Goal: Communication & Community: Answer question/provide support

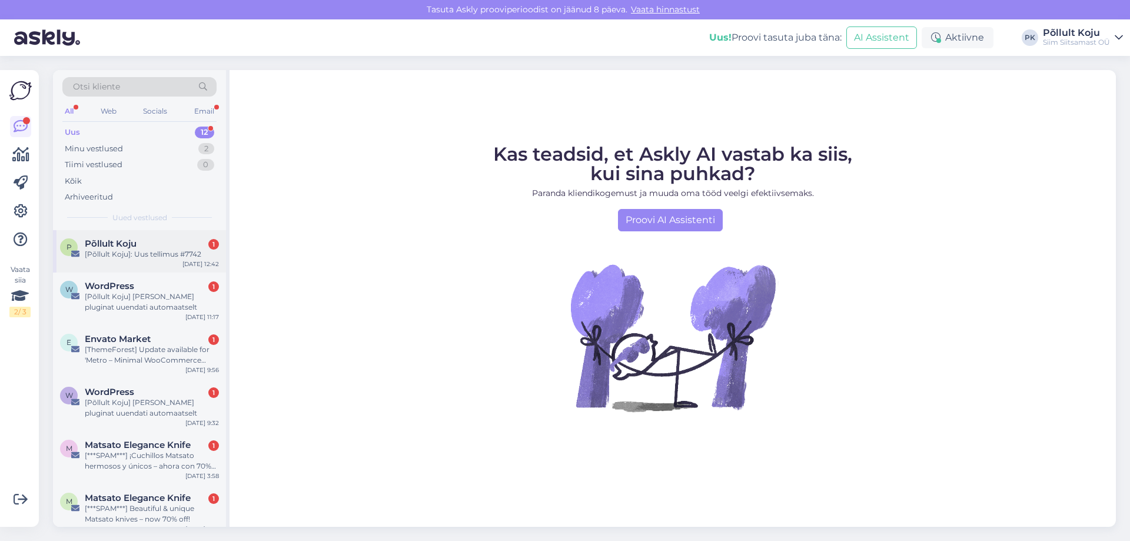
click at [160, 241] on div "Põllult Koju 1" at bounding box center [152, 243] width 134 height 11
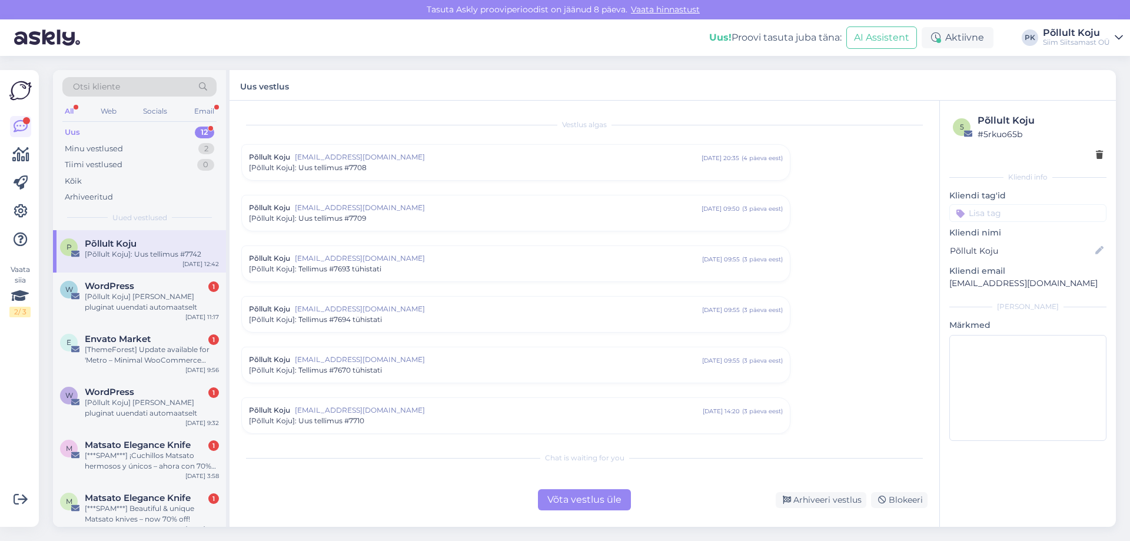
scroll to position [1718, 0]
click at [117, 114] on div "Web" at bounding box center [108, 111] width 21 height 15
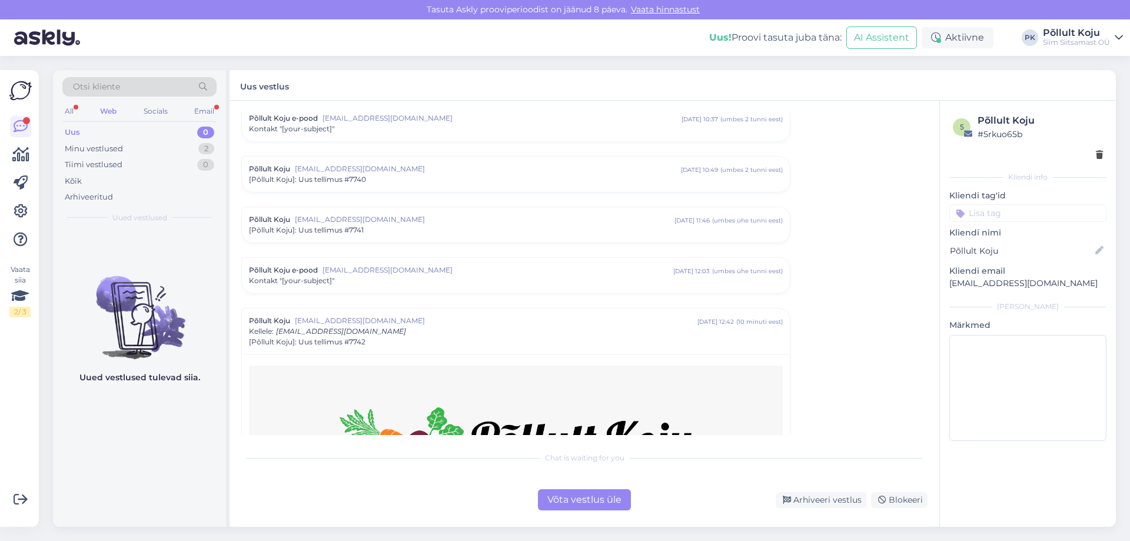
scroll to position [1895, 0]
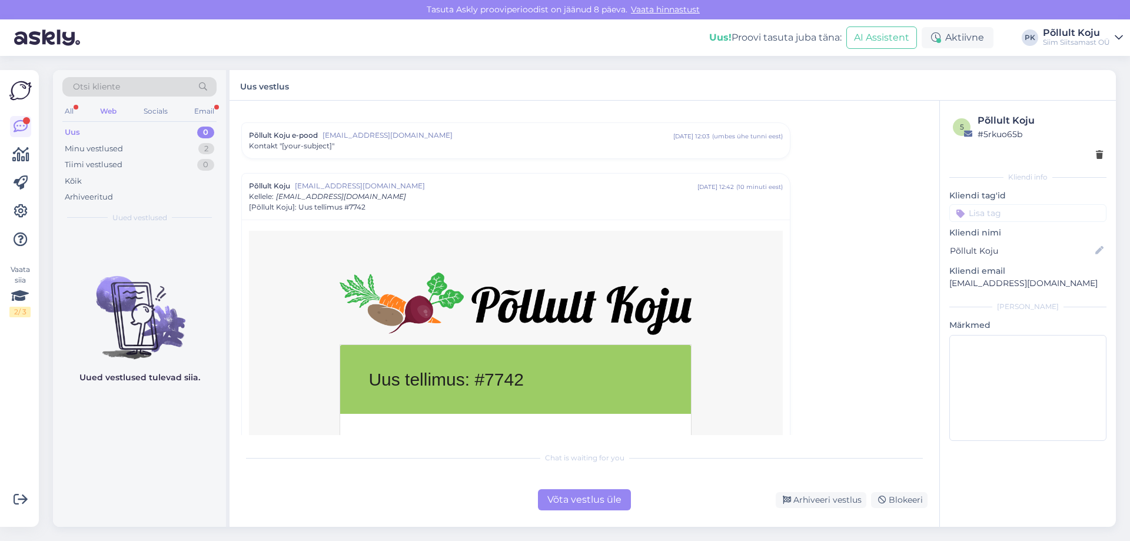
click at [388, 215] on div "Põllult Koju [EMAIL_ADDRESS][DOMAIN_NAME] [DATE] 12:42 ( 10 minuti eest ) Kelle…" at bounding box center [516, 197] width 548 height 46
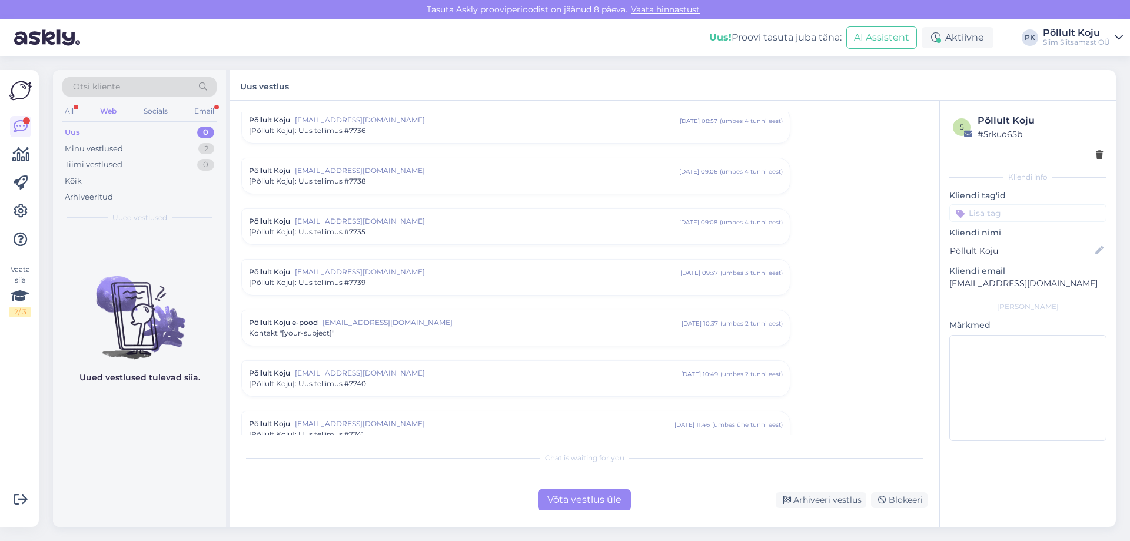
scroll to position [1676, 0]
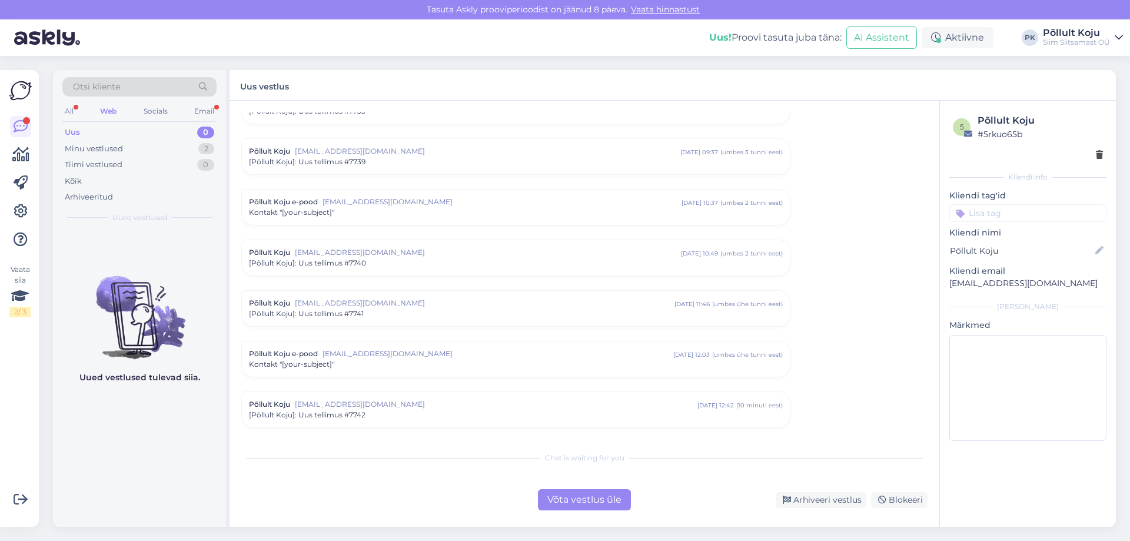
click at [356, 417] on span "[Põllult Koju]: Uus tellimus #7742" at bounding box center [307, 415] width 117 height 11
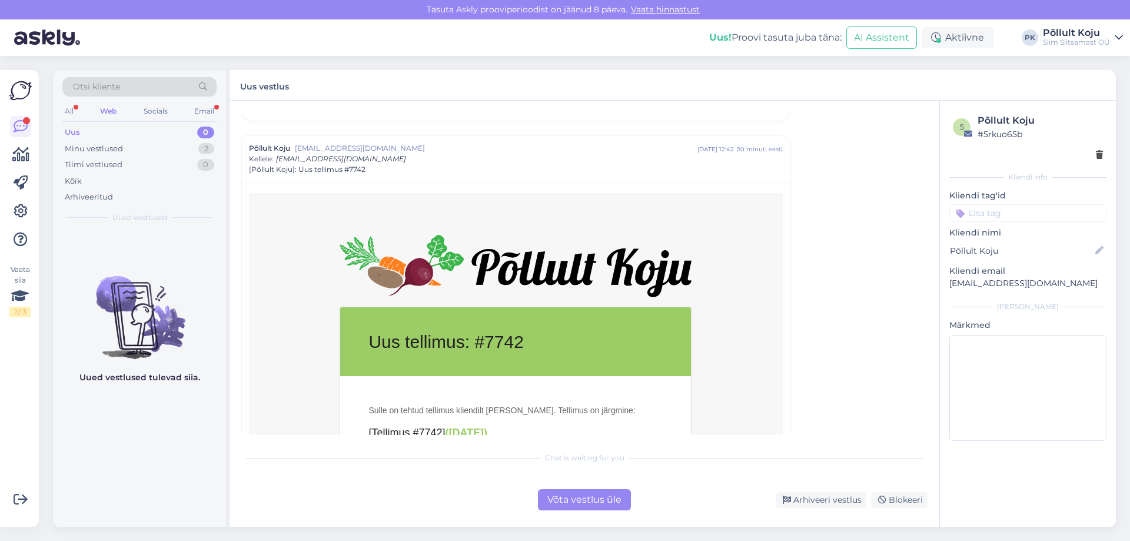
scroll to position [1794, 0]
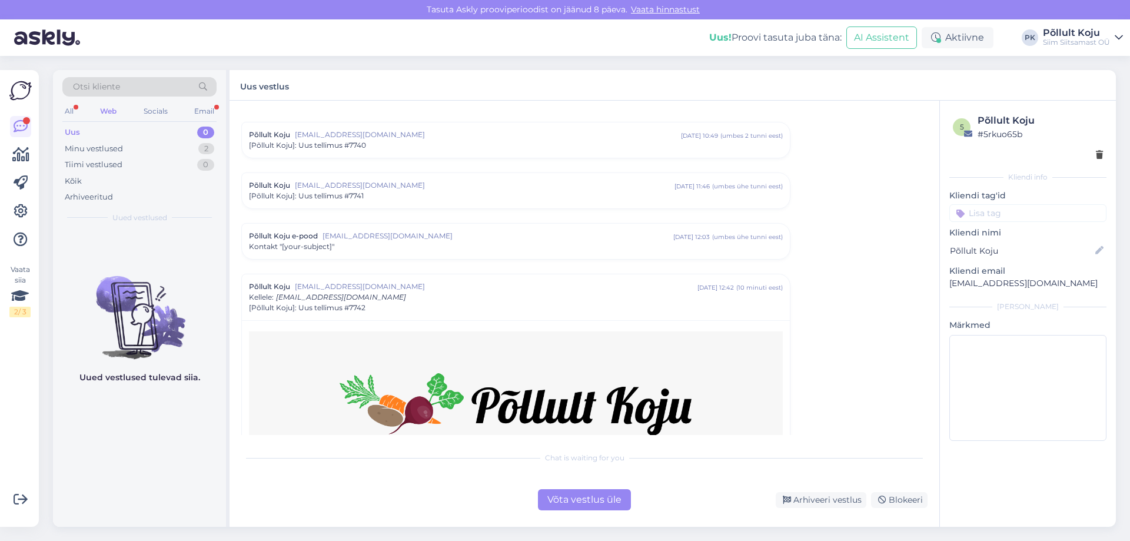
click at [337, 257] on div "Põllult Koju e-pood [EMAIL_ADDRESS][DOMAIN_NAME] [DATE] 12:03 ( umbes ühe tunni…" at bounding box center [516, 241] width 548 height 35
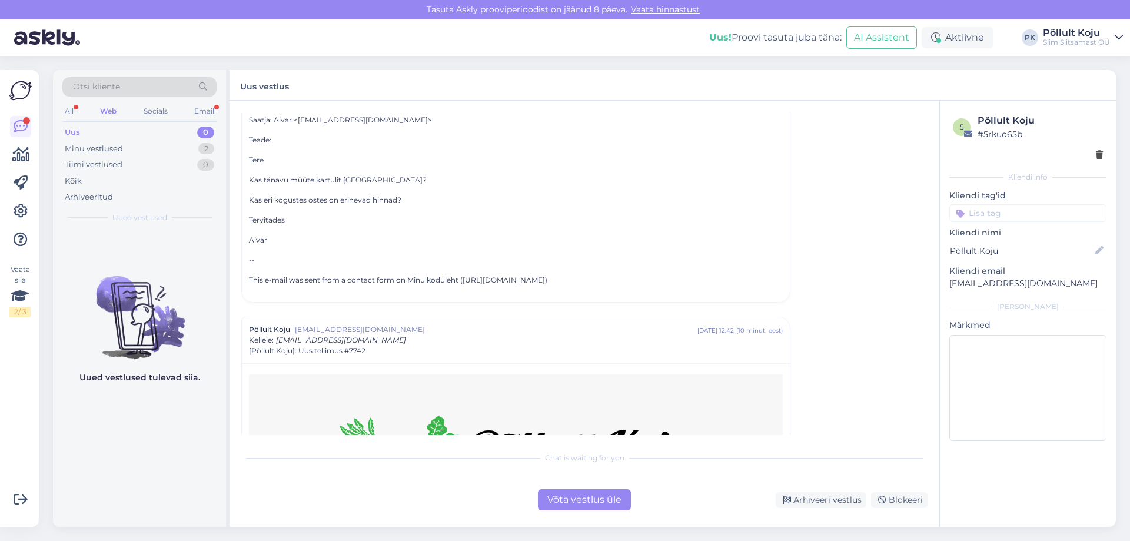
scroll to position [1853, 0]
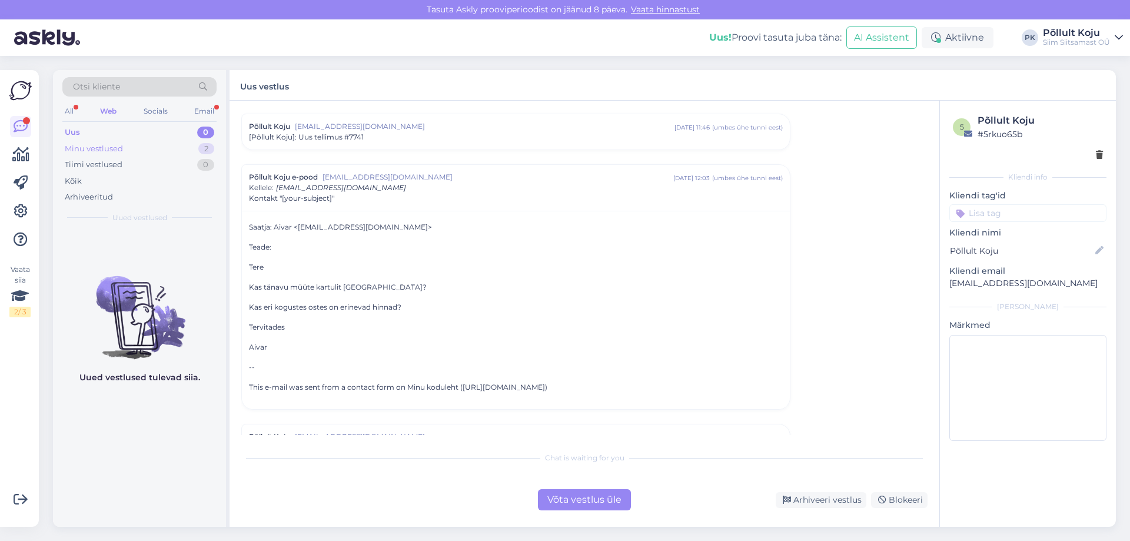
click at [160, 148] on div "Minu vestlused 2" at bounding box center [139, 149] width 154 height 16
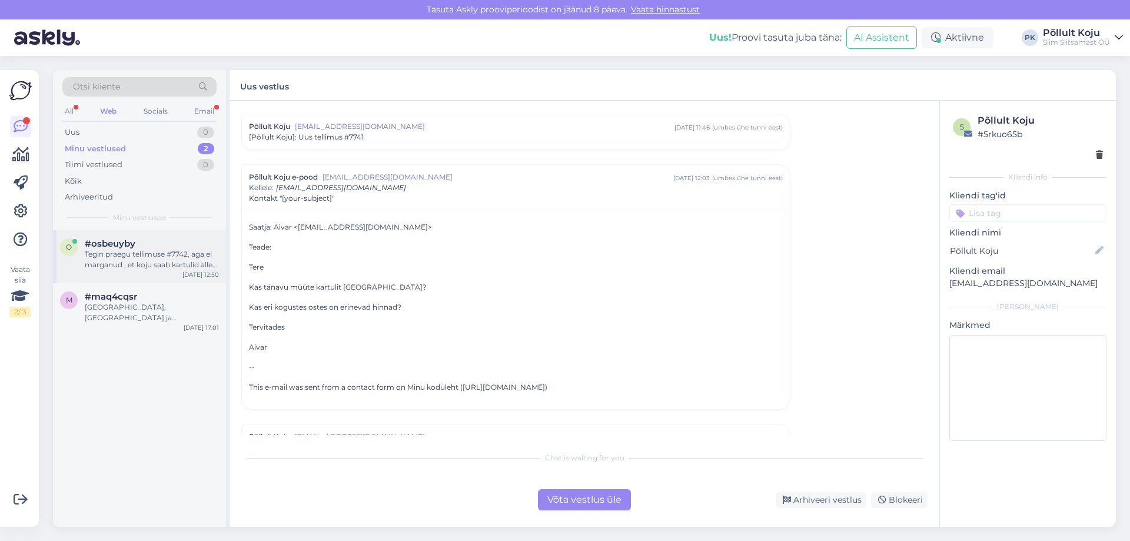
click at [152, 253] on div "Tegin praegu tellimuse #7742, aga ei märganud , et koju saab kartulid alles okt…" at bounding box center [152, 259] width 134 height 21
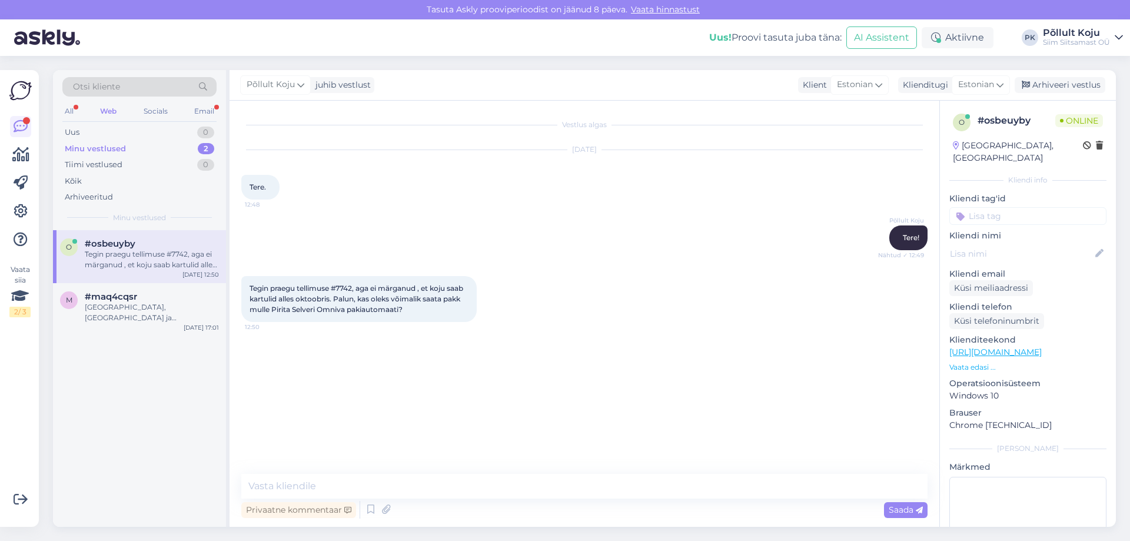
click at [438, 521] on div "Vestlus algas [DATE] Tere. 12:48 Põllult Koju Tere! Nähtud ✓ 12:49 Tegin praegu…" at bounding box center [585, 314] width 710 height 426
click at [440, 515] on div "Privaatne kommentaar Saada" at bounding box center [584, 510] width 686 height 22
click at [441, 510] on div "Privaatne kommentaar Saada" at bounding box center [584, 510] width 686 height 22
click at [443, 494] on textarea at bounding box center [584, 486] width 686 height 25
type textarea "E"
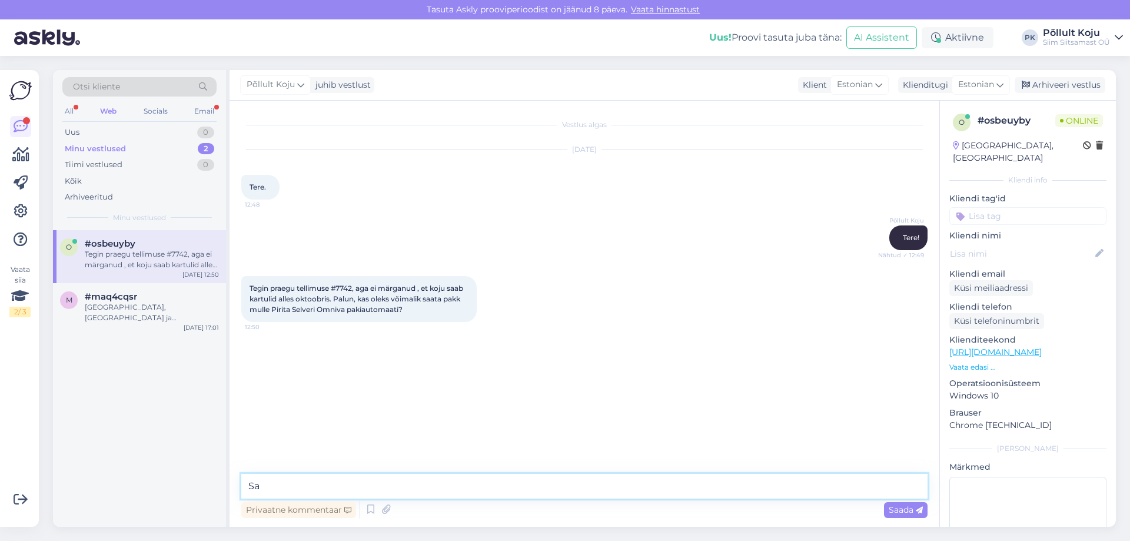
type textarea "S"
type textarea "M"
type textarea "Eeldusel, et pakiautomaati jõuavad kartulid kiiremini?"
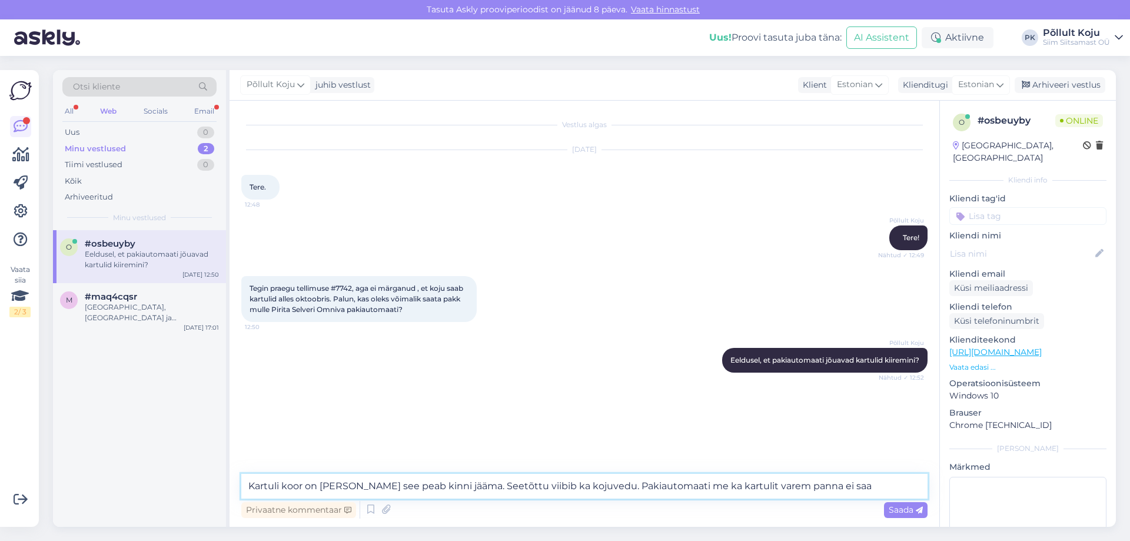
type textarea "Kartuli koor on [PERSON_NAME] see peab kinni jääma. Seetõttu viibib ka kojuvedu…"
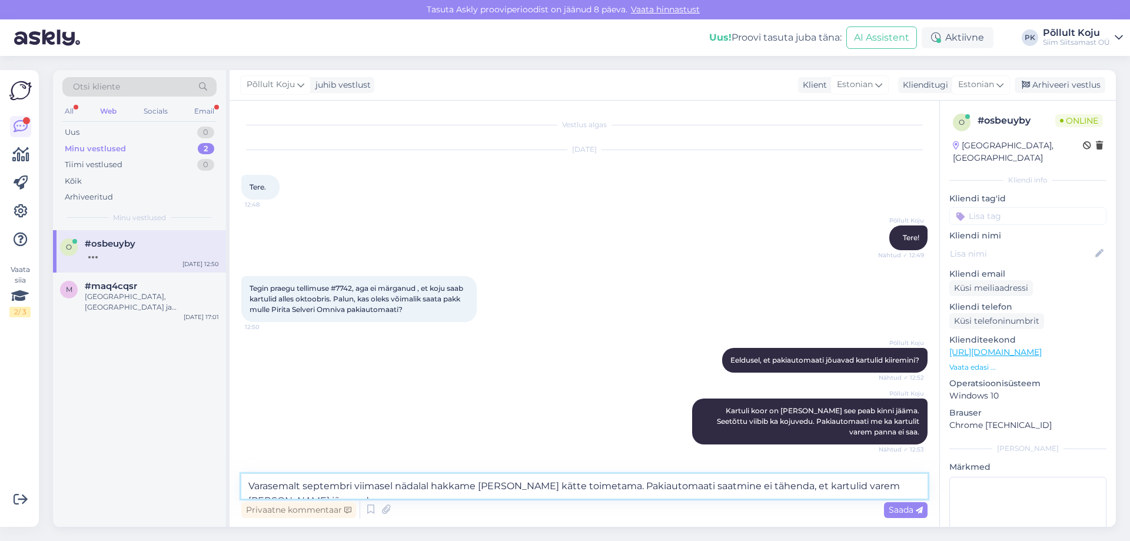
type textarea "Varasemalt septembri viimasel nädalal hakkame [PERSON_NAME] kätte toimetama. Pa…"
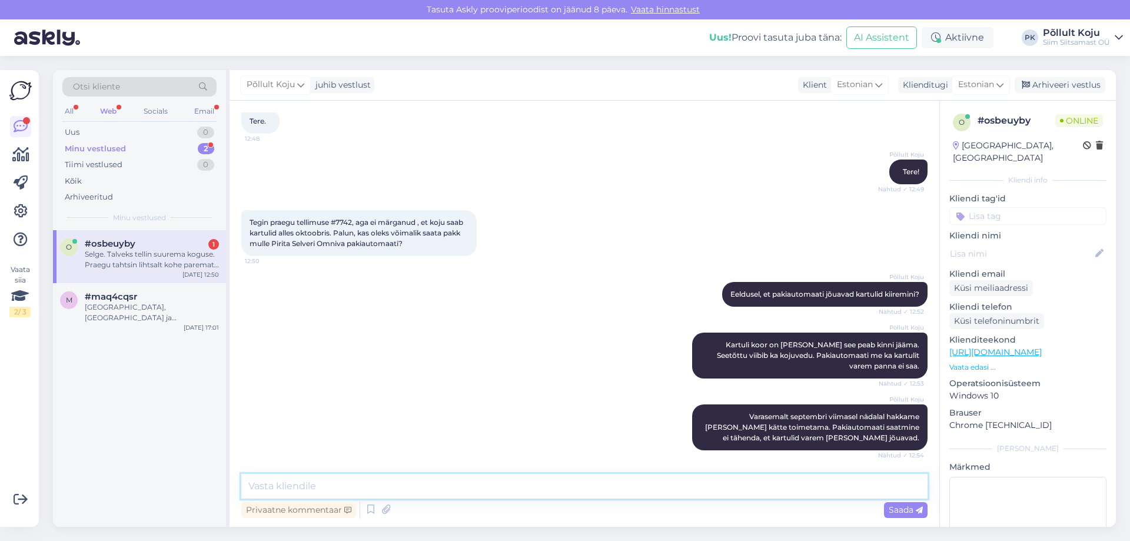
scroll to position [127, 0]
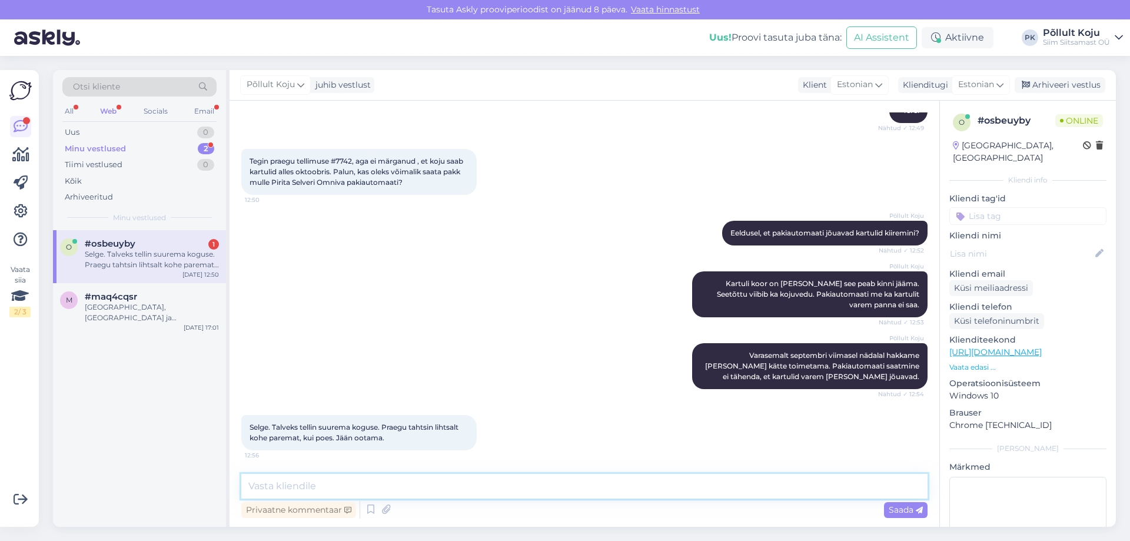
click at [437, 490] on textarea at bounding box center [584, 486] width 686 height 25
type textarea "O"
type textarea "S"
type textarea "A"
type textarea "Hästi, võtame Teiega ühendust."
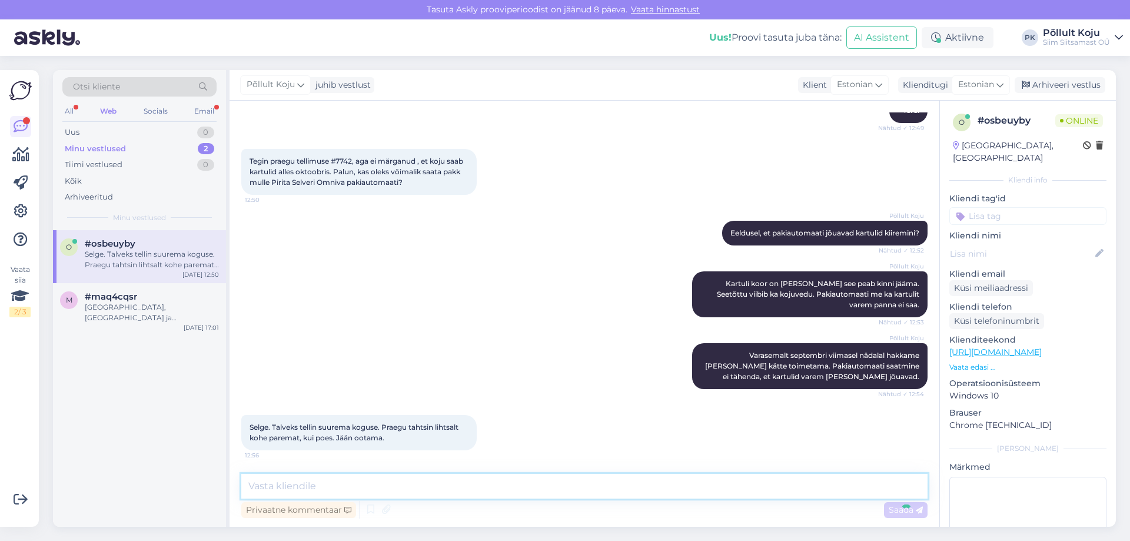
scroll to position [178, 0]
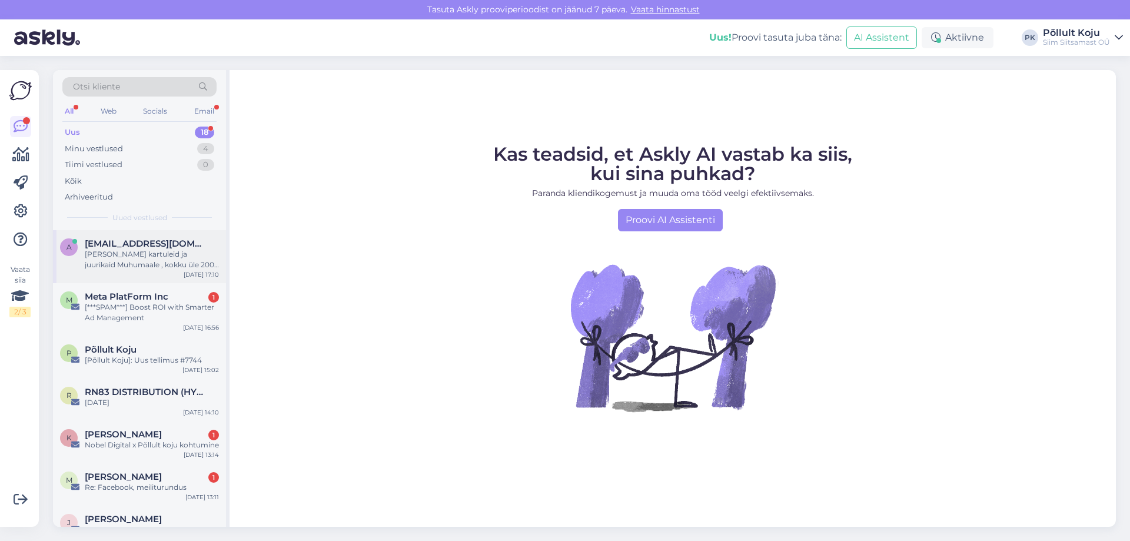
click at [162, 263] on div "[PERSON_NAME] kartuleid ja juurikaid Muhumaale , kokku üle 200 kg. Palju see ma…" at bounding box center [152, 259] width 134 height 21
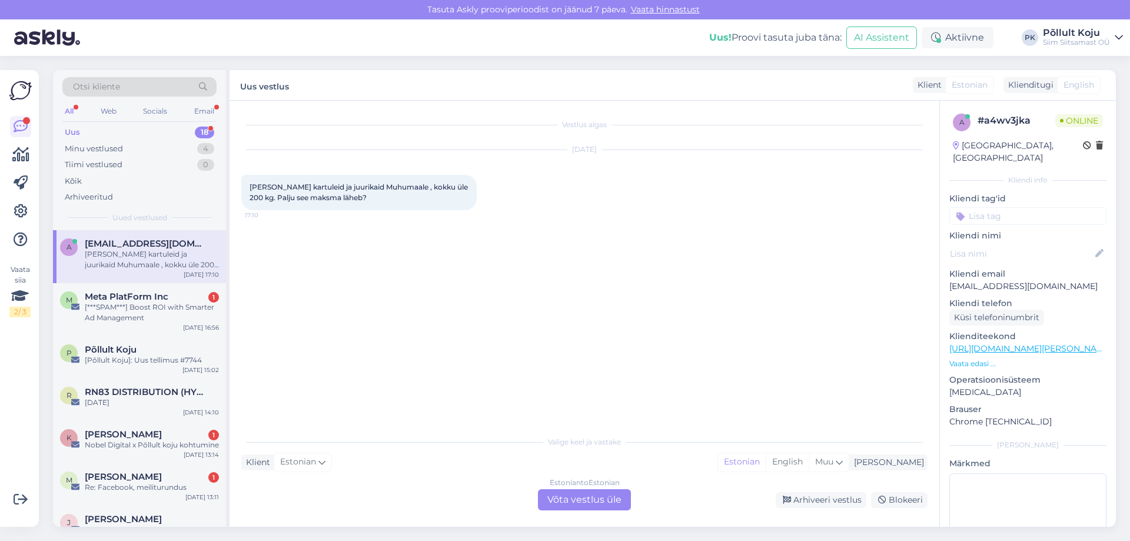
click at [577, 503] on div "Estonian to Estonian Võta vestlus üle" at bounding box center [584, 499] width 93 height 21
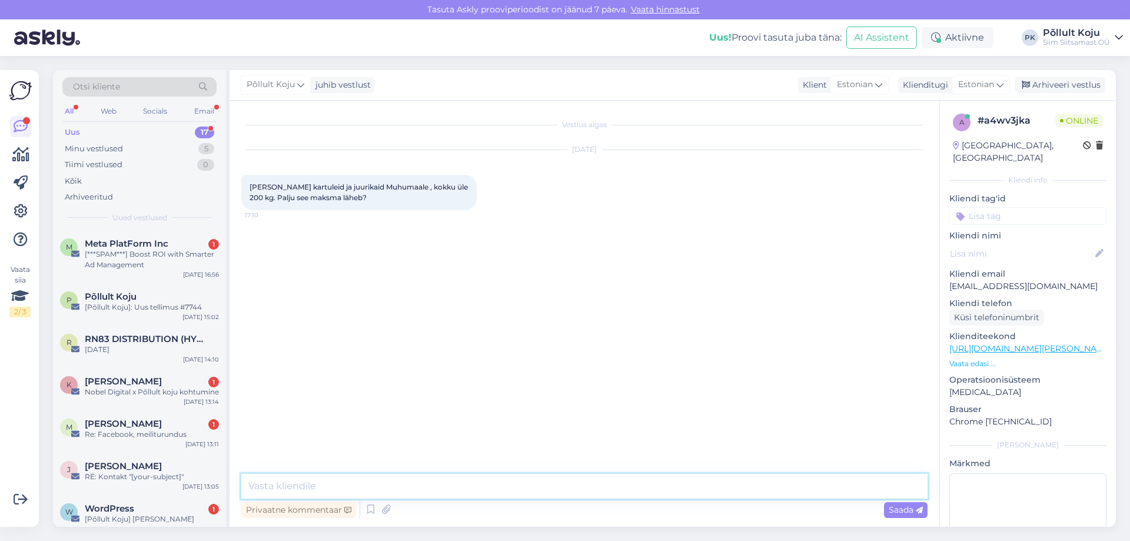
click at [577, 496] on textarea at bounding box center [584, 486] width 686 height 25
type textarea "Tere! Te soovite teada palju 200kg kauba transport Muhumaale maksma läheb?"
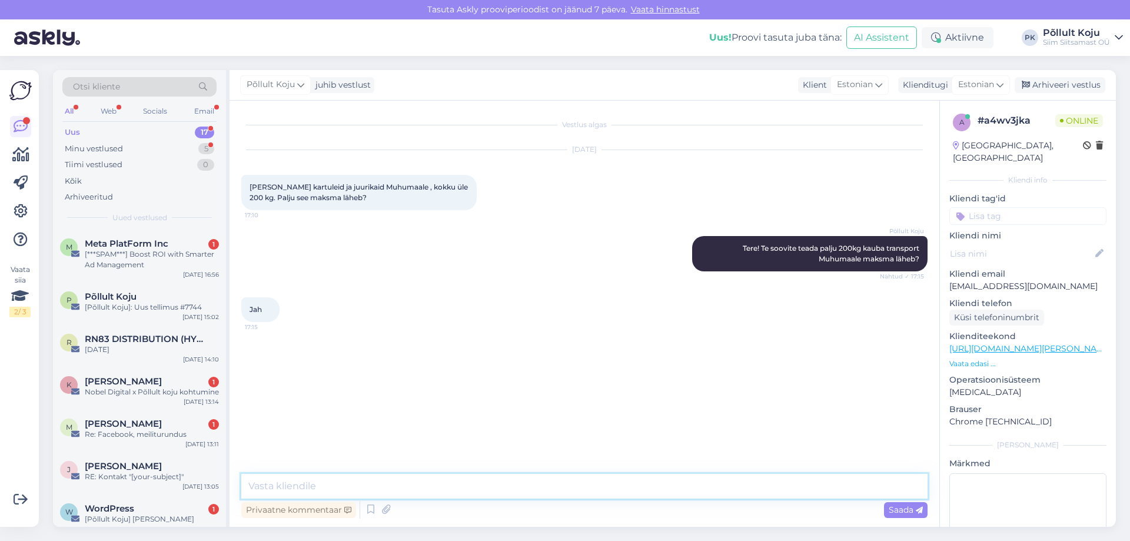
click at [368, 487] on textarea at bounding box center [584, 486] width 686 height 25
type textarea "Kui saata [PERSON_NAME] alusega siis umbes 75 eurot, aga pakiautomaati saates 3…"
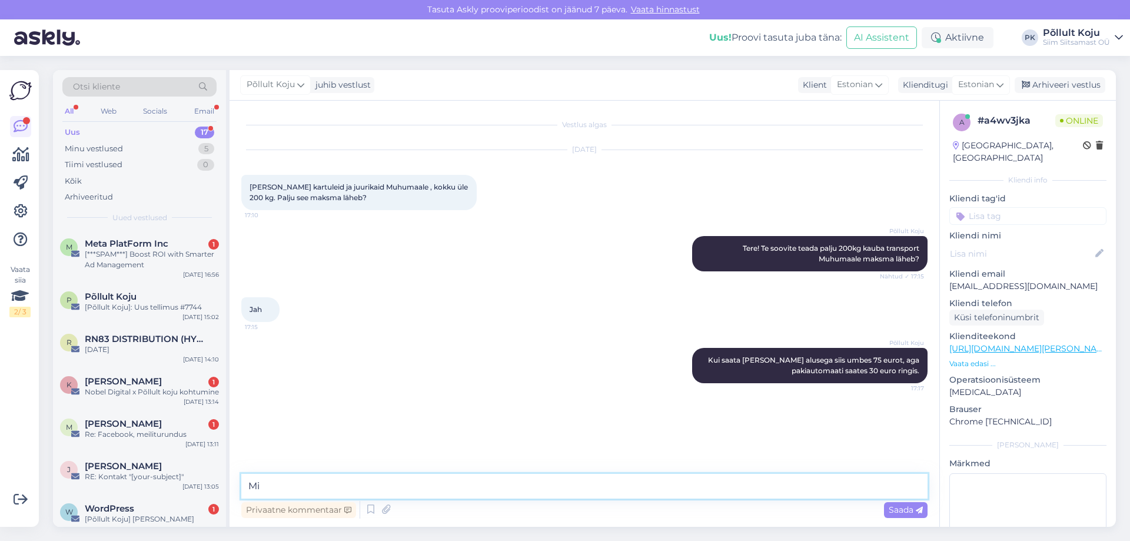
type textarea "M"
type textarea "Alusega tuleb [PERSON_NAME] aadressile."
type textarea "Jah, nt Omnivaga."
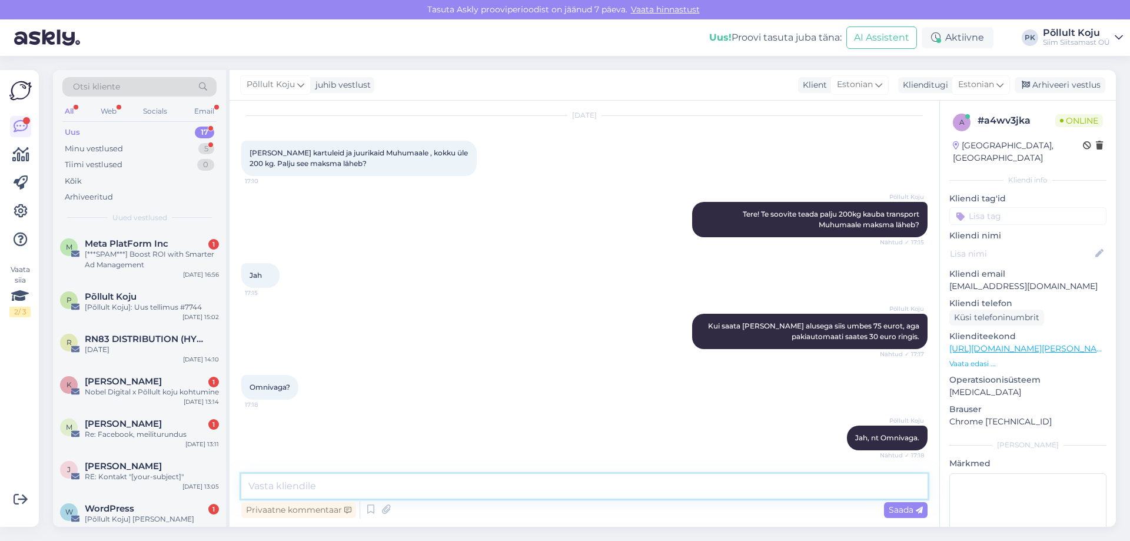
scroll to position [85, 0]
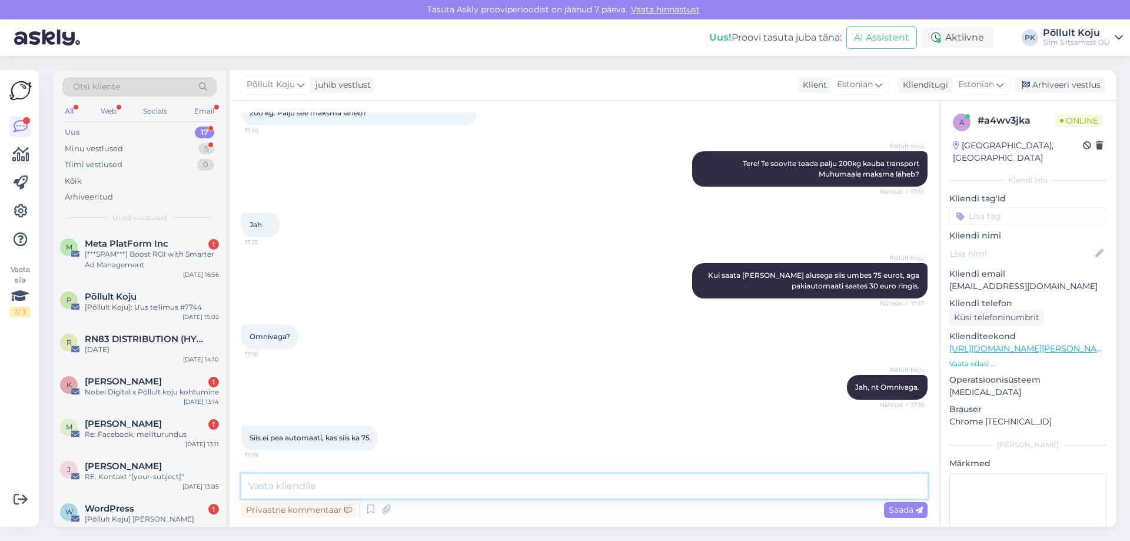
click at [438, 493] on textarea at bounding box center [584, 486] width 686 height 25
type textarea "Ei saa küsimusest aru."
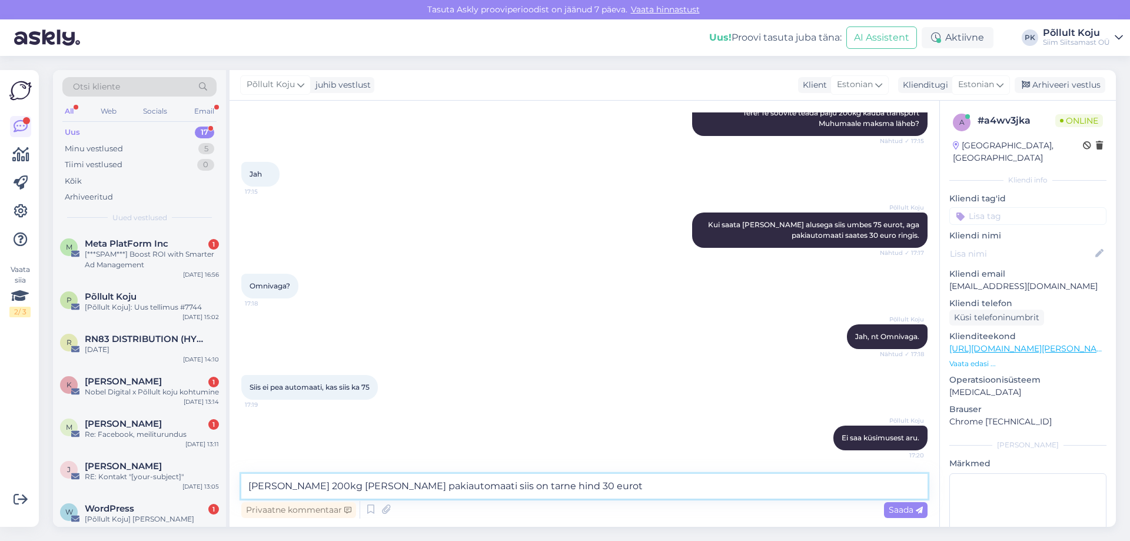
type textarea "[PERSON_NAME] 200kg [PERSON_NAME] pakiautomaati siis on tarne hind 30 eurot."
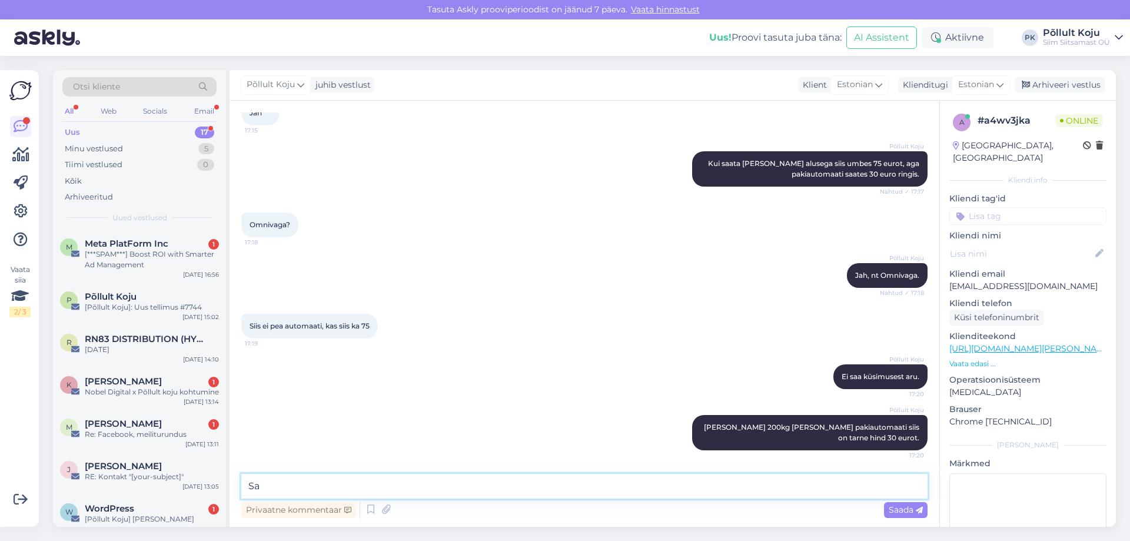
type textarea "S"
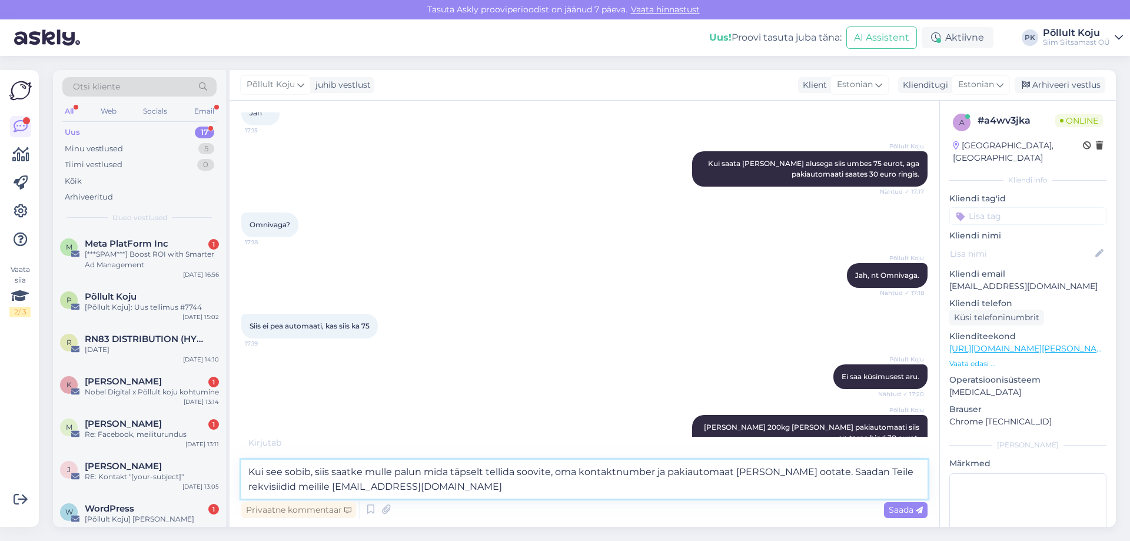
type textarea "Kui see sobib, siis saatke mulle palun mida täpselt tellida soovite, oma kontak…"
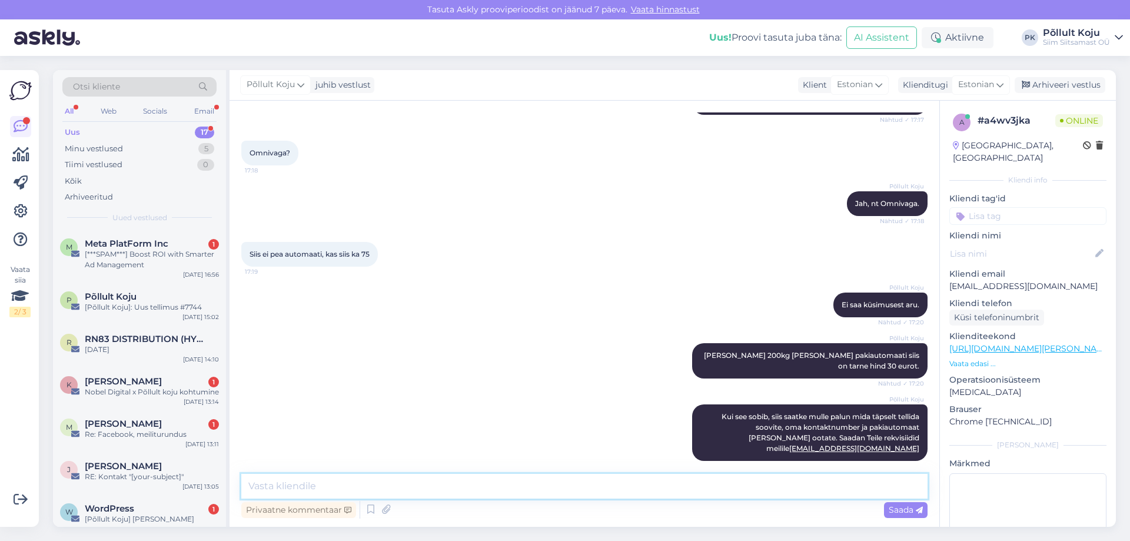
scroll to position [319, 0]
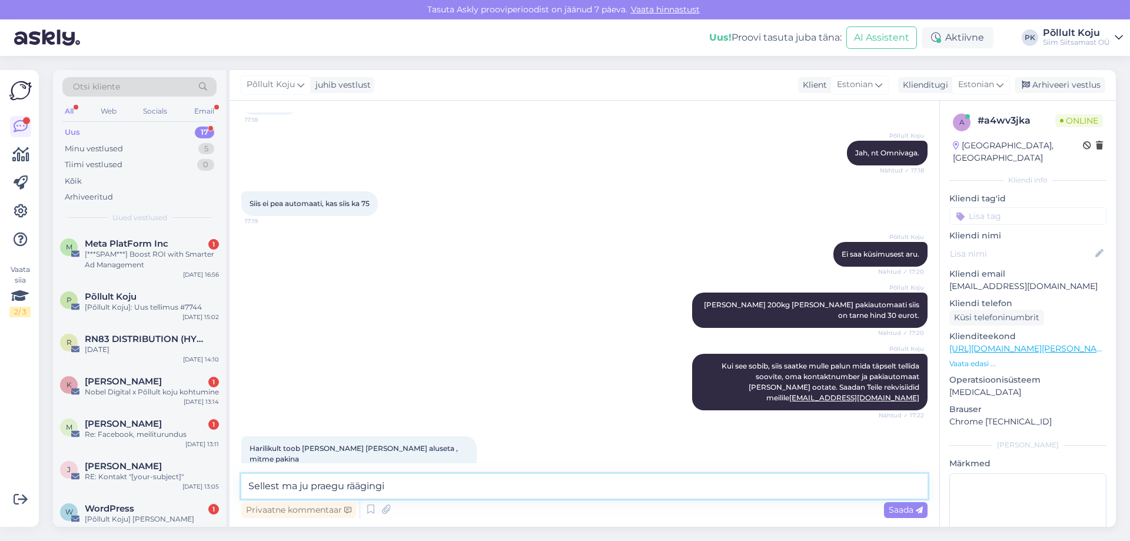
type textarea "Sellest ma ju praegu räägingi."
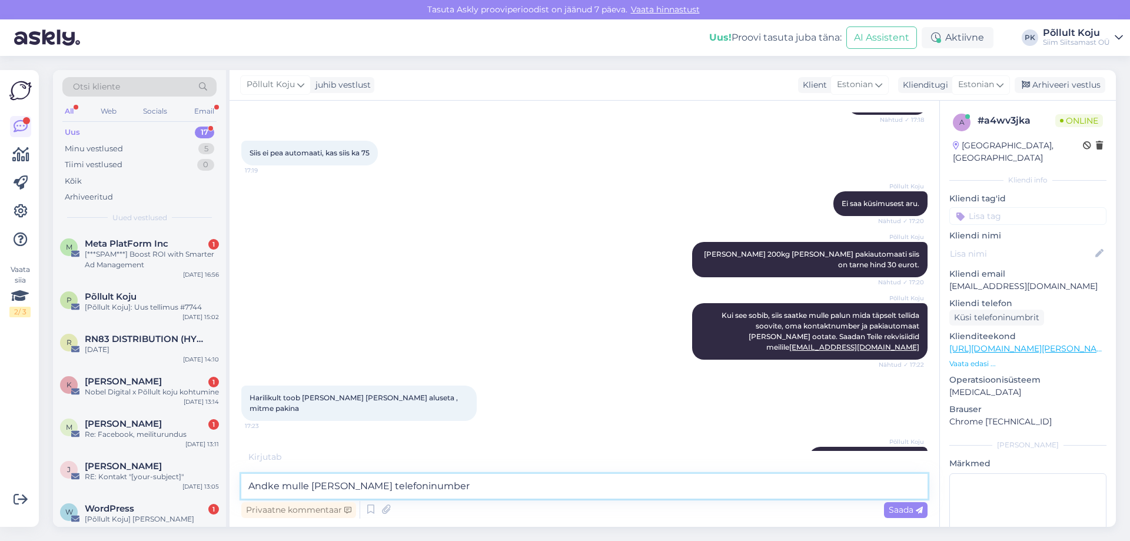
type textarea "Andke mulle [PERSON_NAME] telefoninumber."
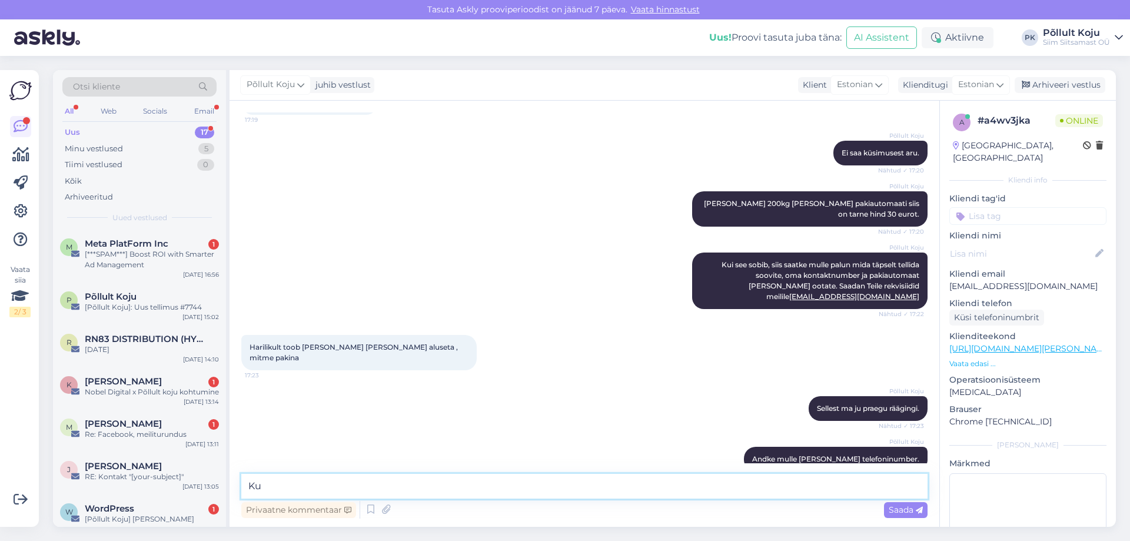
type textarea "K"
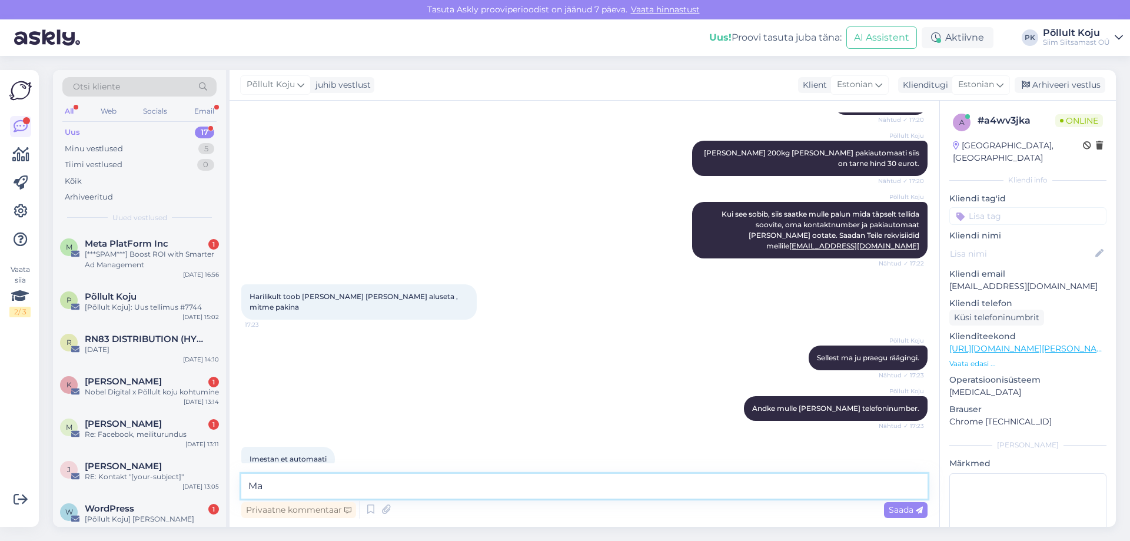
type textarea "M"
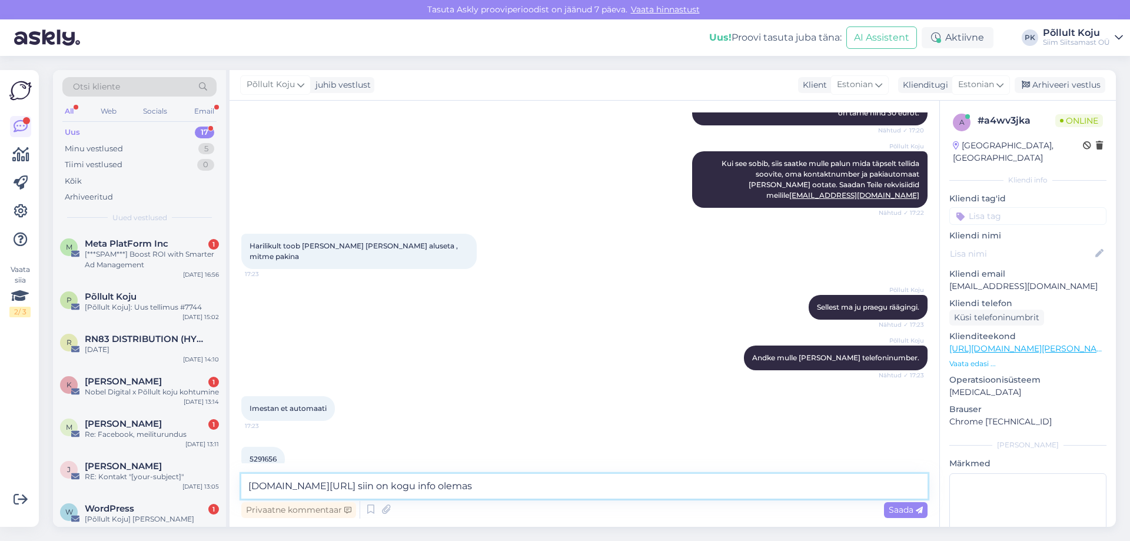
type textarea "[DOMAIN_NAME][URL] siin on kogu info olemas."
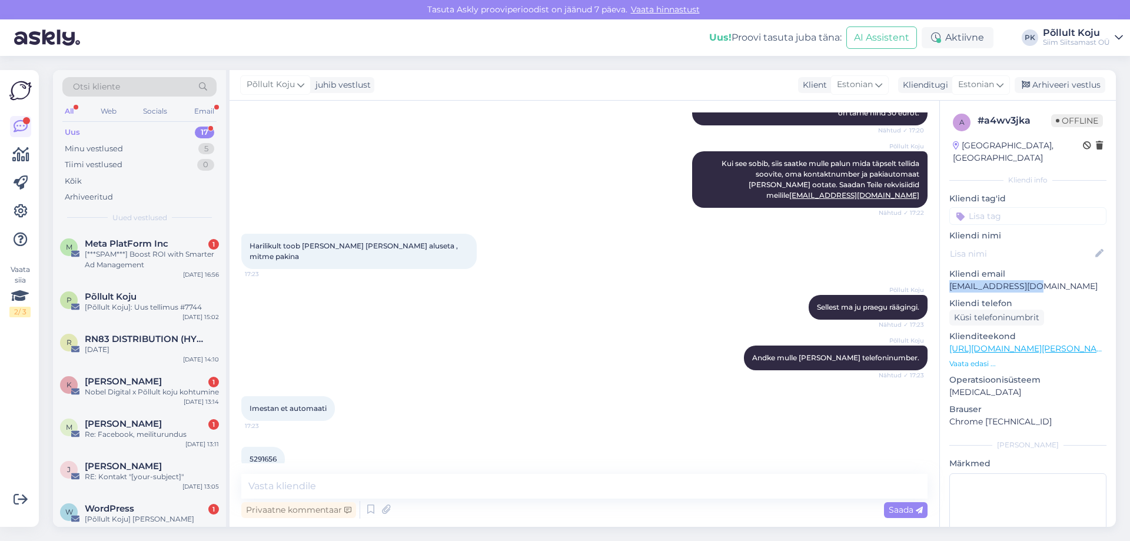
drag, startPoint x: 949, startPoint y: 274, endPoint x: 1035, endPoint y: 269, distance: 85.5
click at [1035, 280] on p "[EMAIL_ADDRESS][DOMAIN_NAME]" at bounding box center [1027, 286] width 157 height 12
click at [988, 358] on p "Vaata edasi ..." at bounding box center [1027, 363] width 157 height 11
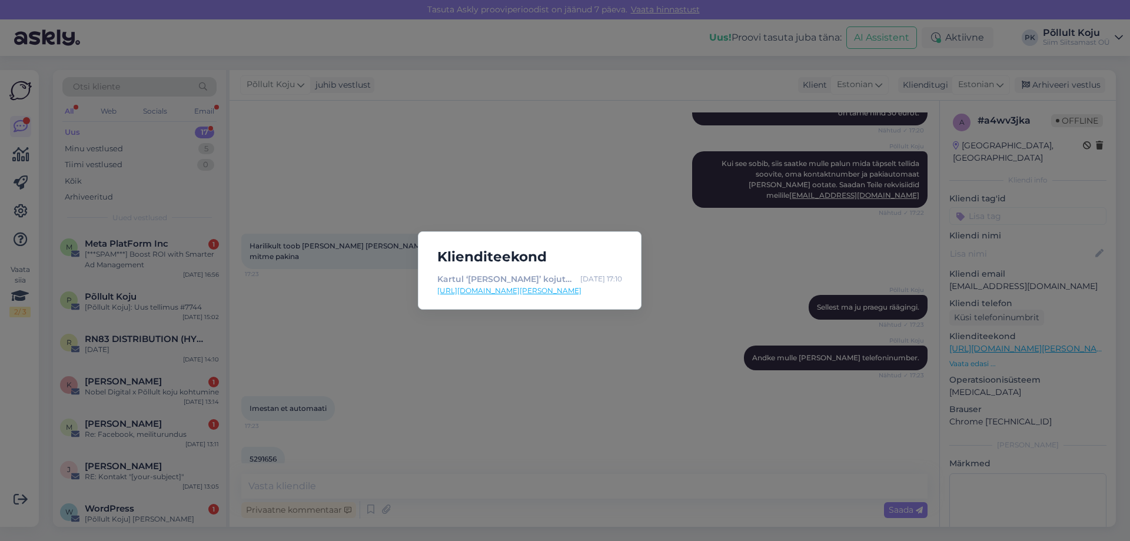
click at [532, 386] on div "Klienditeekond Kartul ‘Laura’ kojutoomisega - Põllult Koju Sep 15 17:10 https:/…" at bounding box center [565, 270] width 1130 height 541
